Goal: Communication & Community: Answer question/provide support

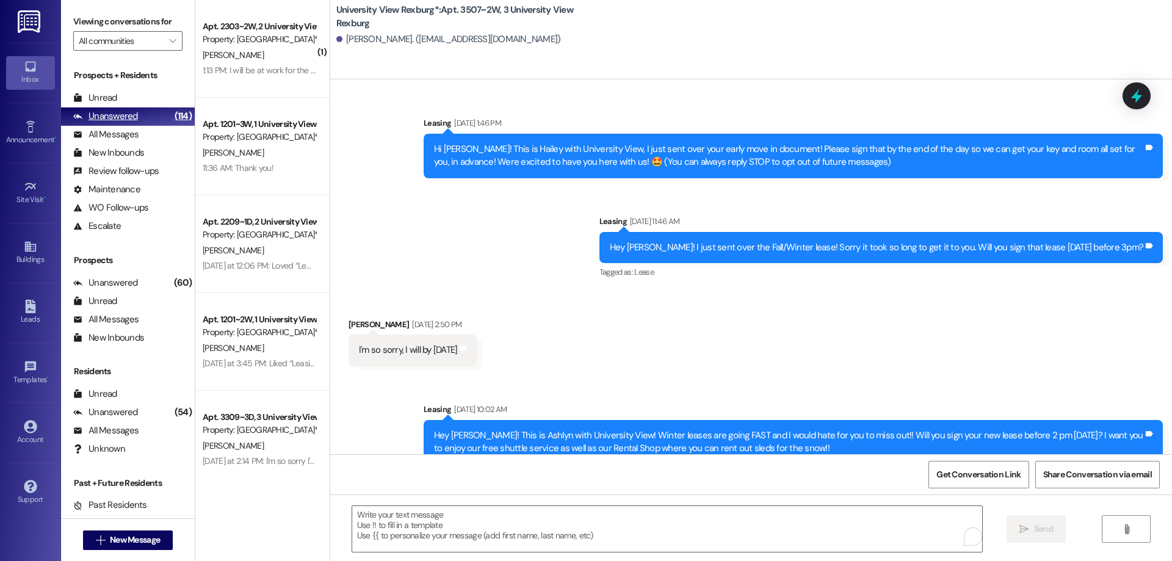
scroll to position [311, 0]
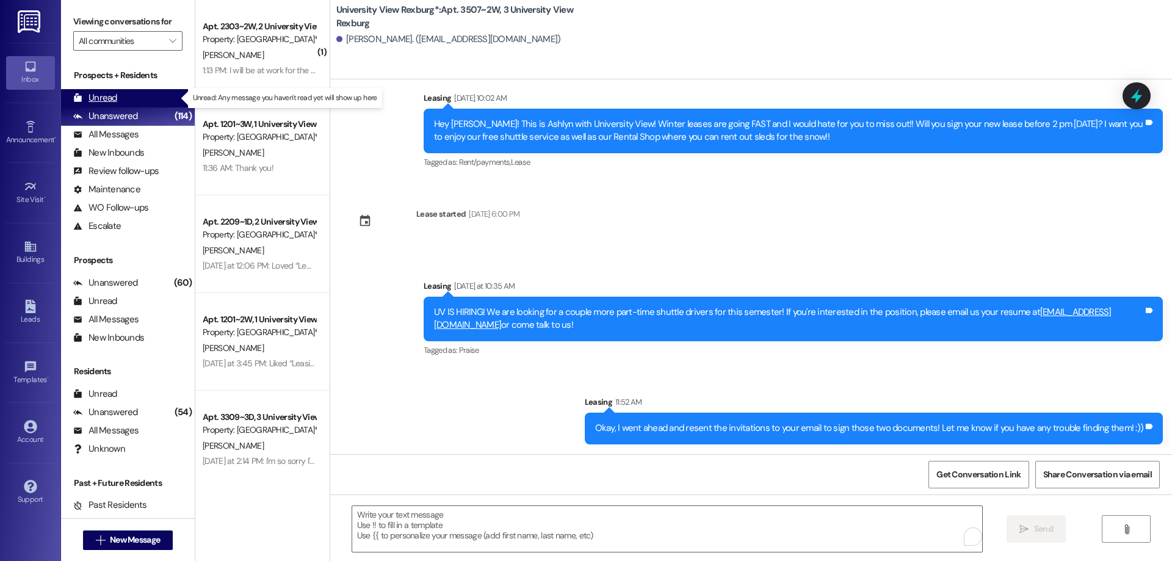
click at [102, 99] on div "Unread" at bounding box center [95, 98] width 44 height 13
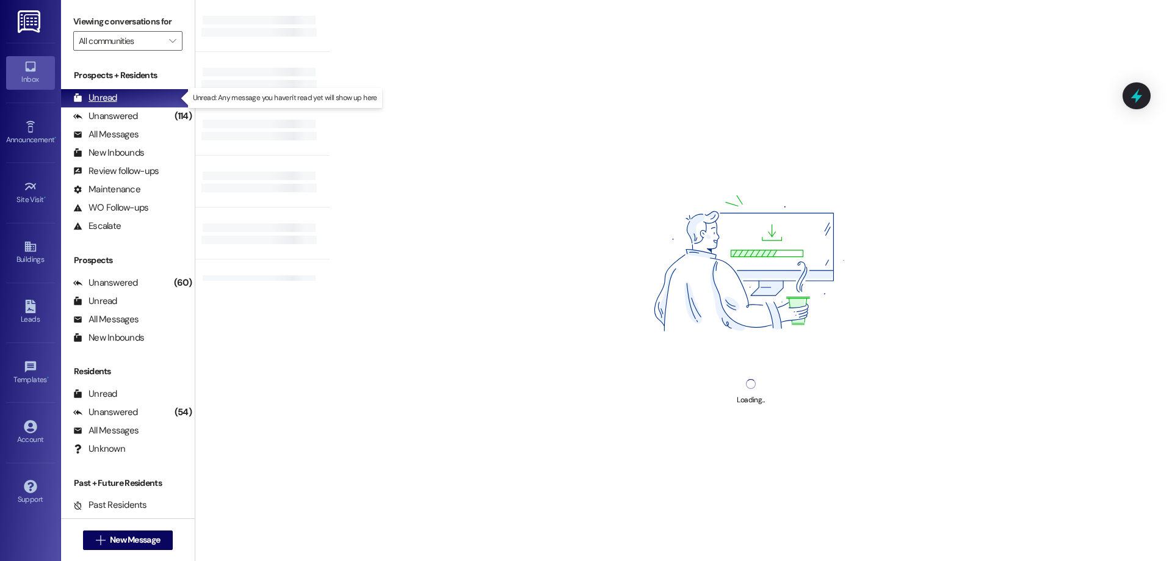
click at [127, 97] on div "Unread (0)" at bounding box center [128, 98] width 134 height 18
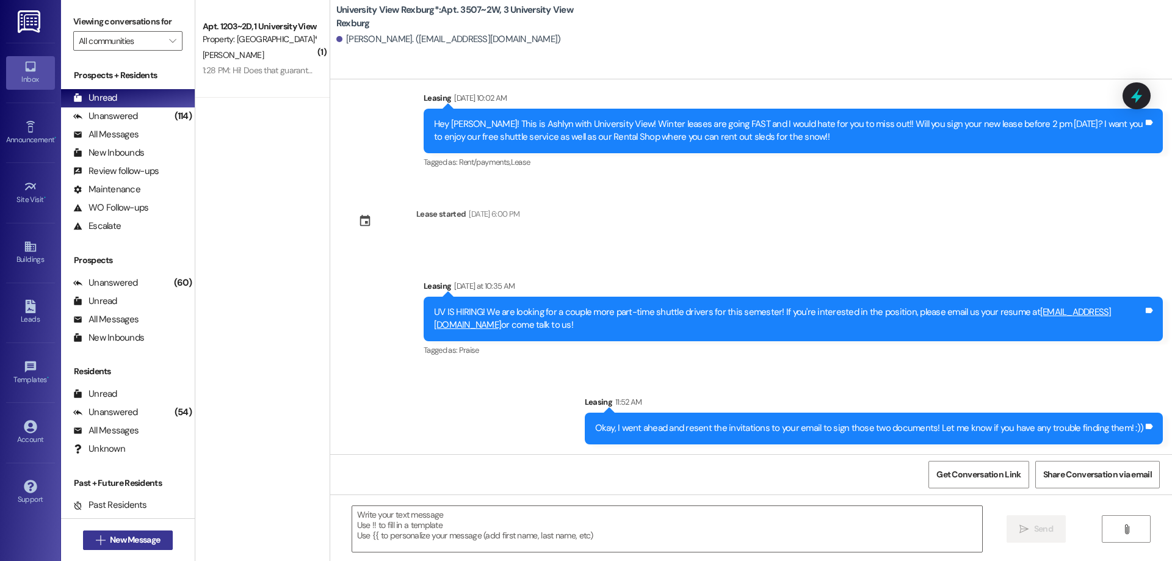
click at [131, 535] on span "New Message" at bounding box center [135, 539] width 50 height 13
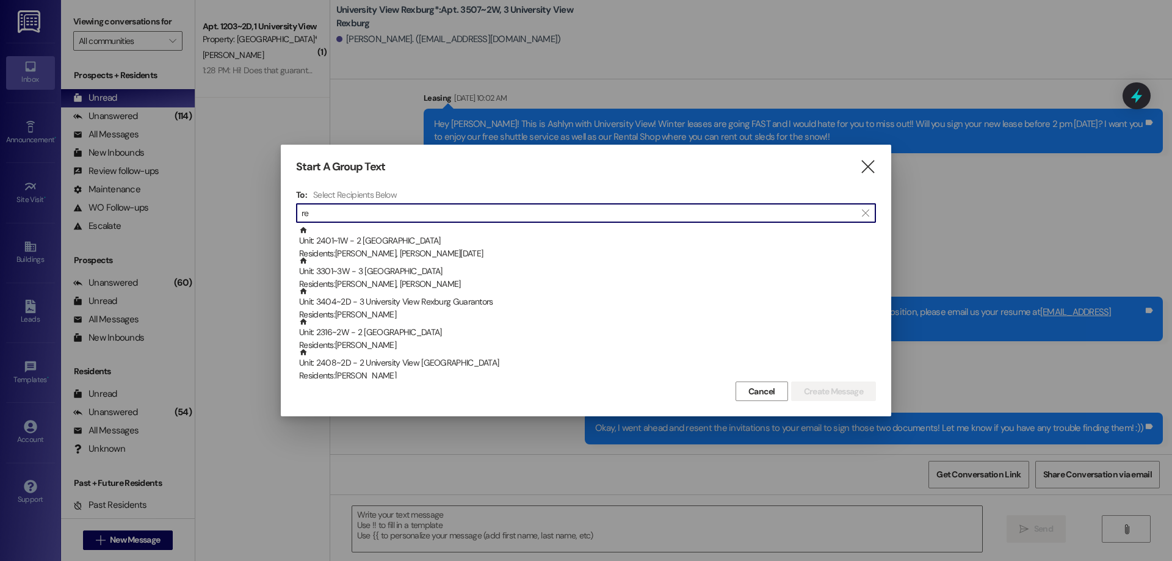
type input "r"
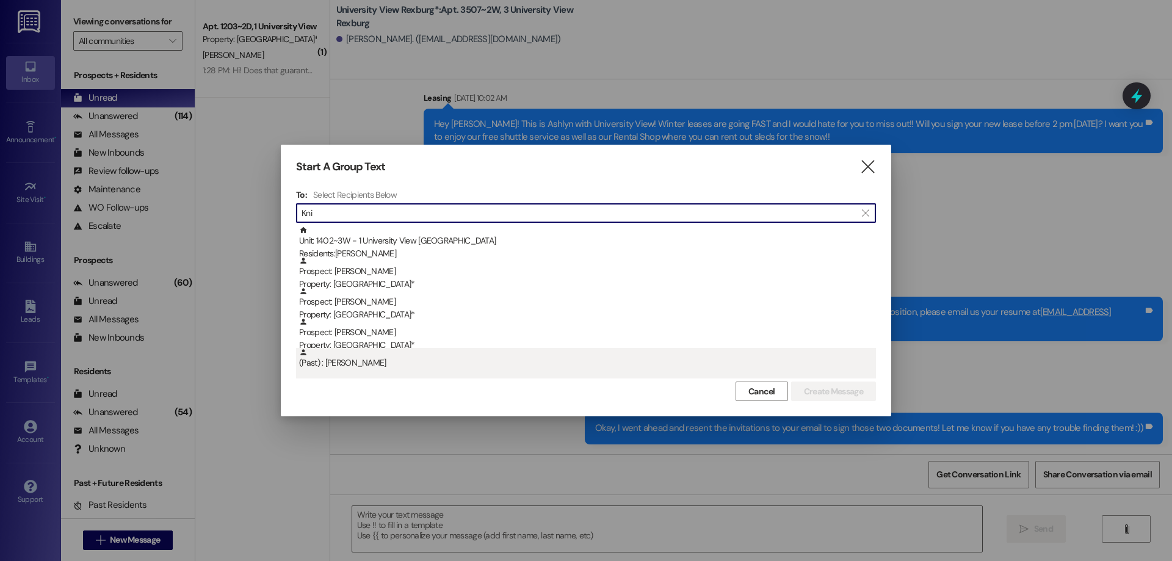
type input "Kni"
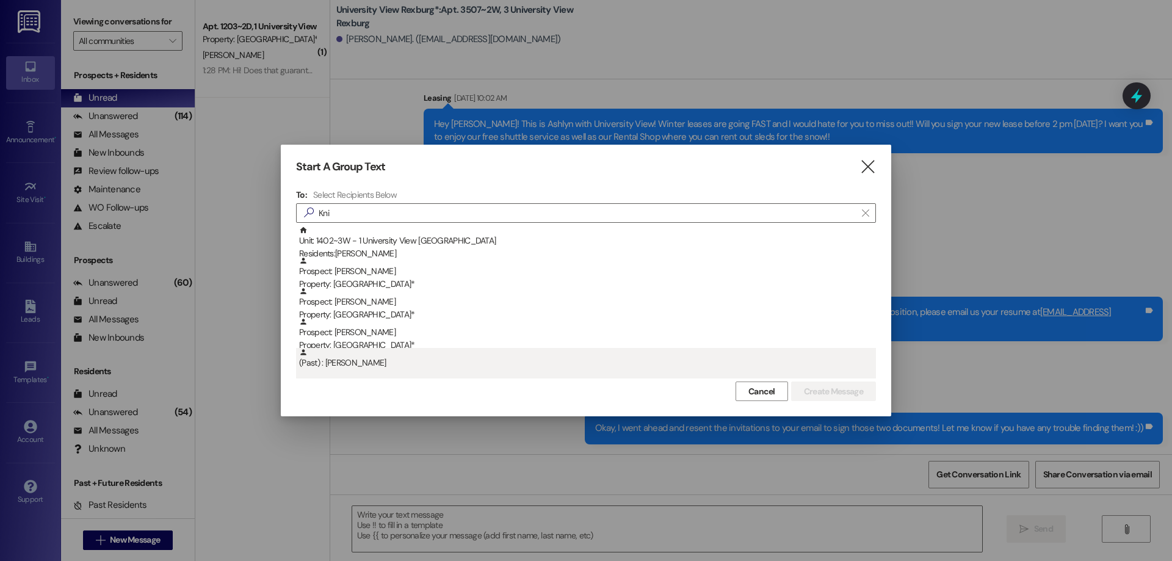
click at [374, 364] on div "(Past) : [PERSON_NAME]" at bounding box center [587, 358] width 577 height 21
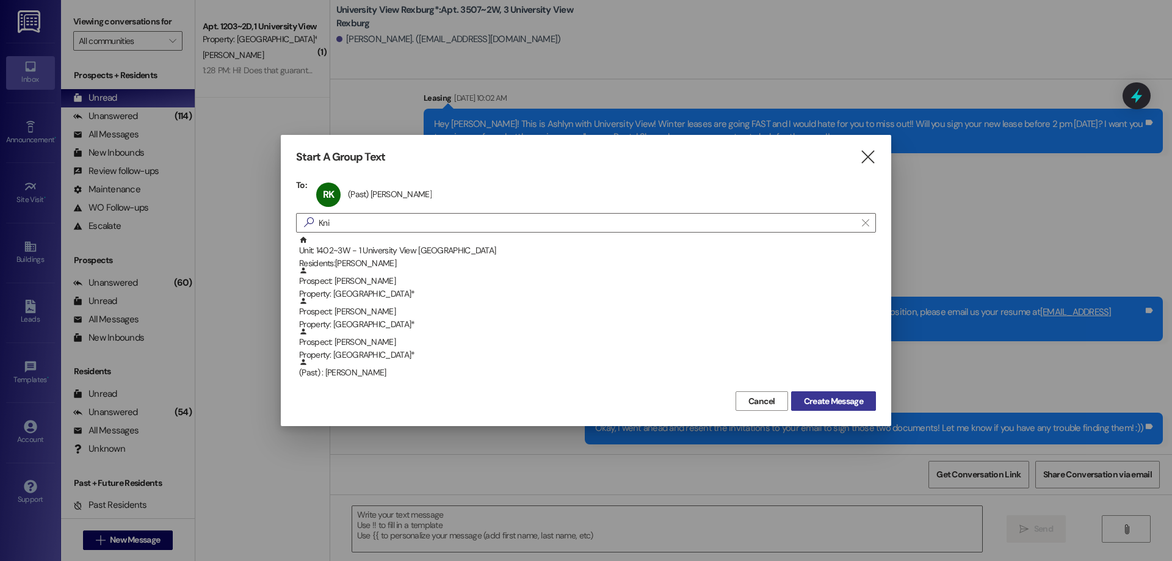
click at [839, 399] on span "Create Message" at bounding box center [833, 401] width 59 height 13
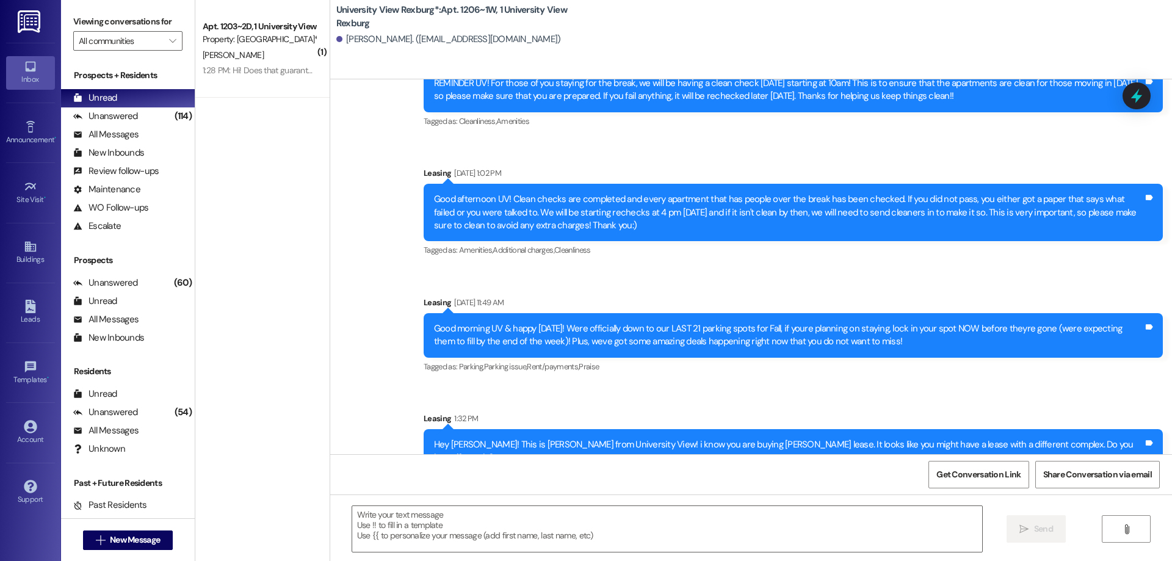
scroll to position [14123, 0]
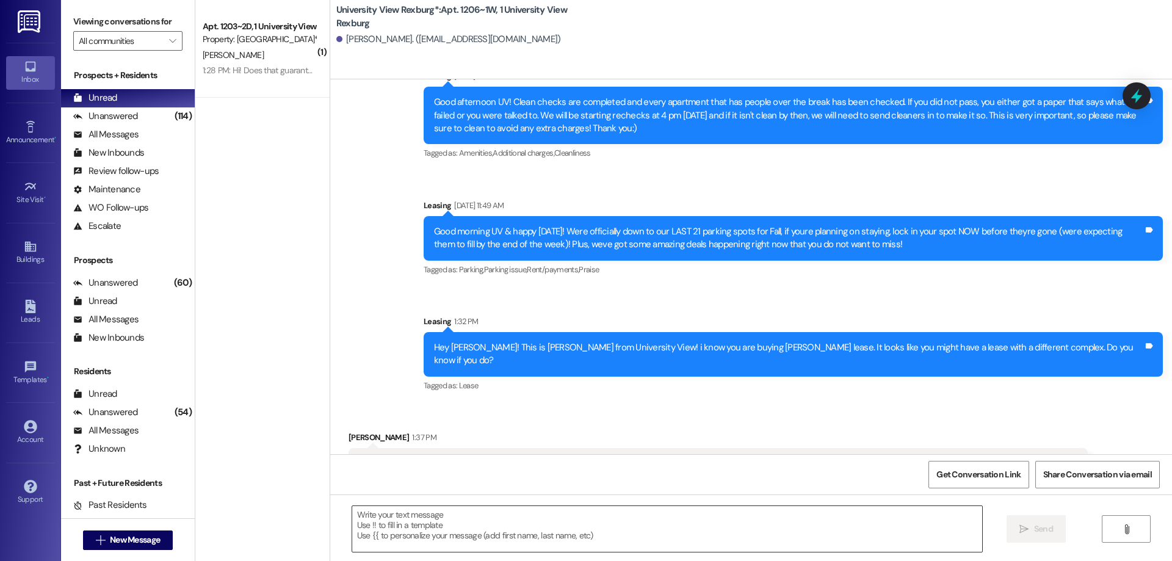
click at [403, 528] on textarea at bounding box center [667, 529] width 630 height 46
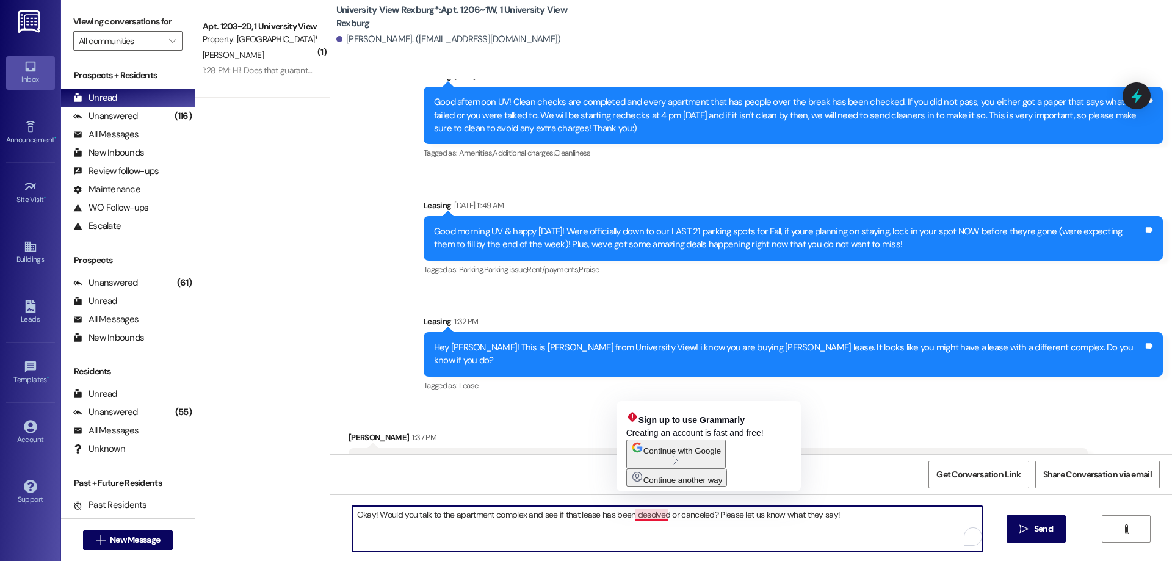
click at [633, 516] on textarea "Okay! Would you talk to the apartment complex and see if that lease has been de…" at bounding box center [667, 529] width 630 height 46
click at [636, 516] on textarea "Okay! Would you talk to the apartment complex and see if that lease has been di…" at bounding box center [667, 529] width 630 height 46
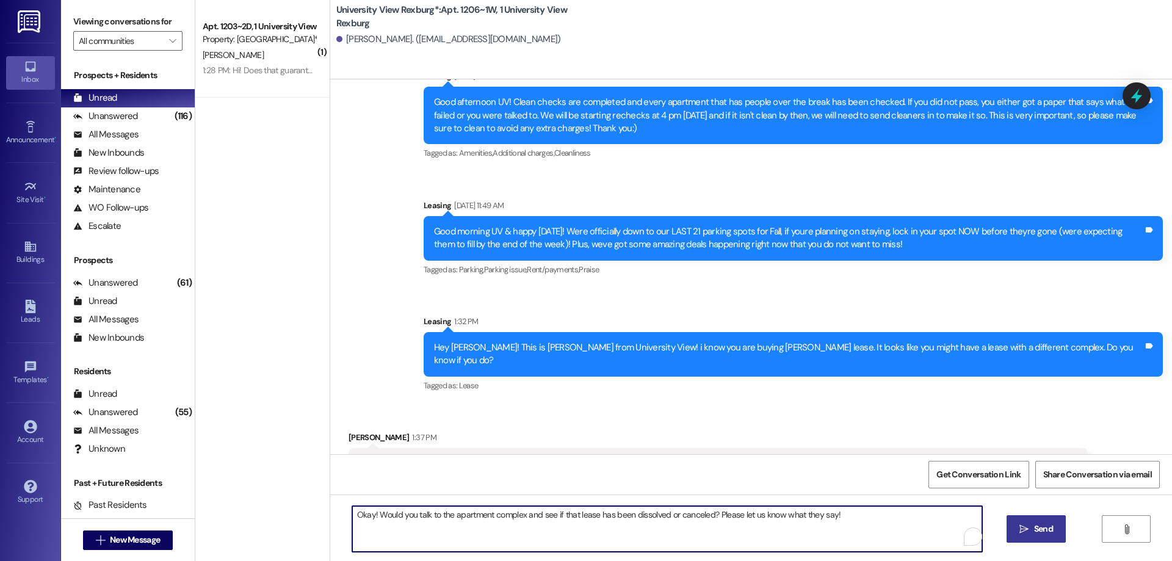
type textarea "Okay! Would you talk to the apartment complex and see if that lease has been di…"
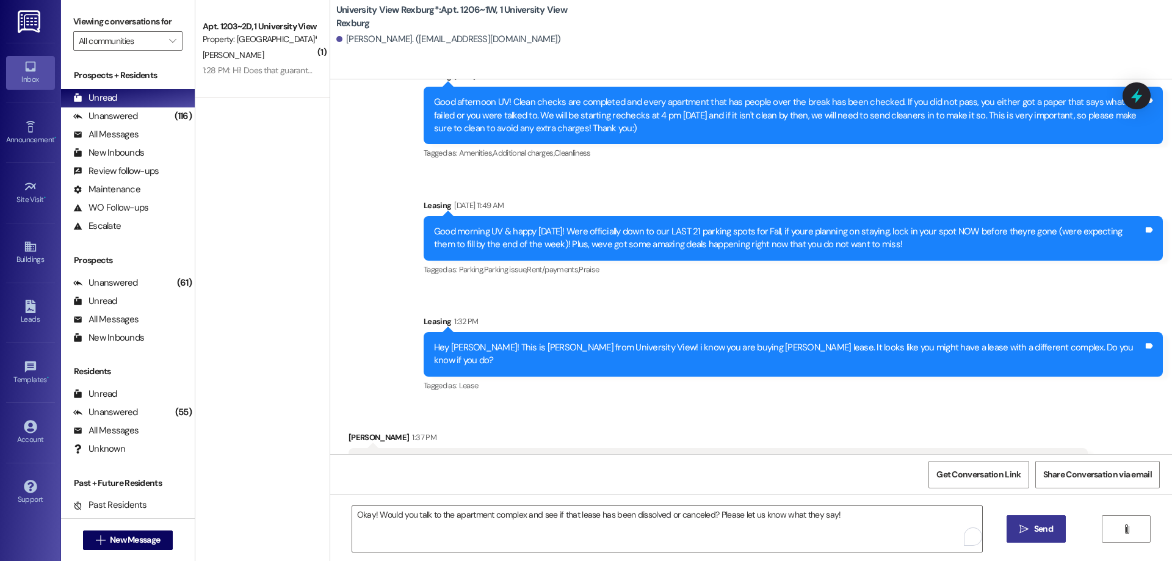
click at [1037, 530] on span "Send" at bounding box center [1043, 528] width 19 height 13
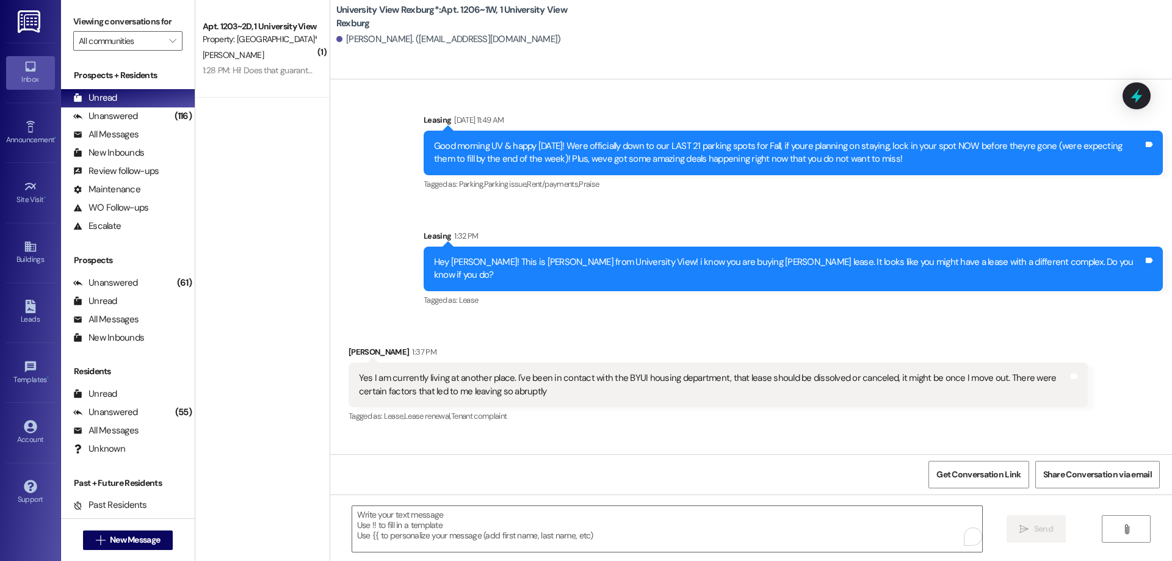
scroll to position [14209, 0]
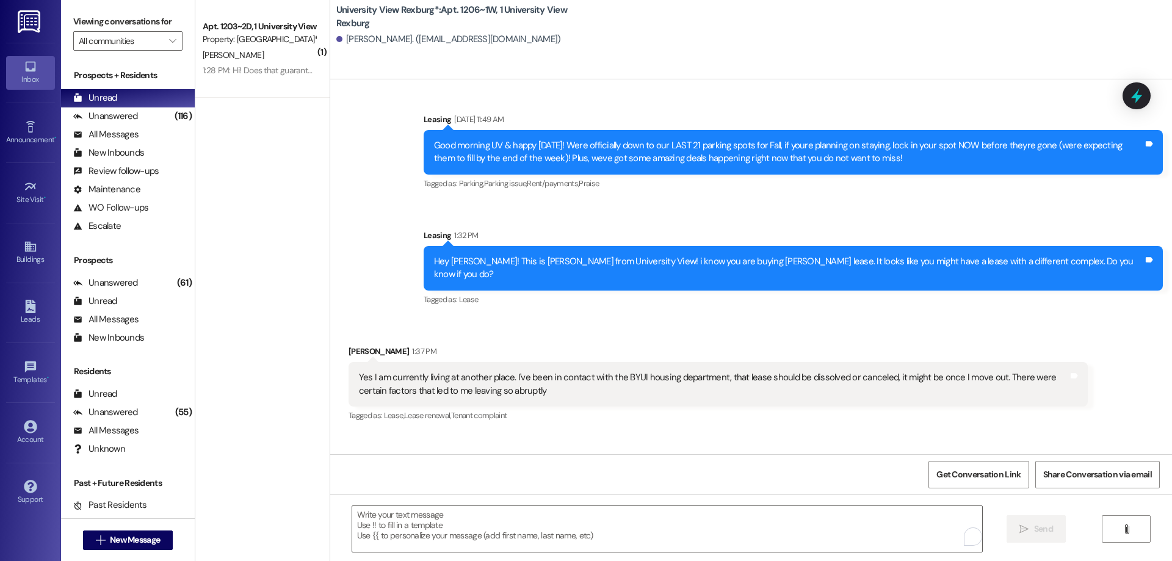
drag, startPoint x: 625, startPoint y: 427, endPoint x: 1139, endPoint y: 434, distance: 513.9
click at [1139, 487] on div "Okay! Would you talk to the apartment complex and see if that lease has been di…" at bounding box center [881, 493] width 525 height 13
copy div "Okay! Would you talk to the apartment complex and see if that lease has been di…"
